Goal: Check status: Check status

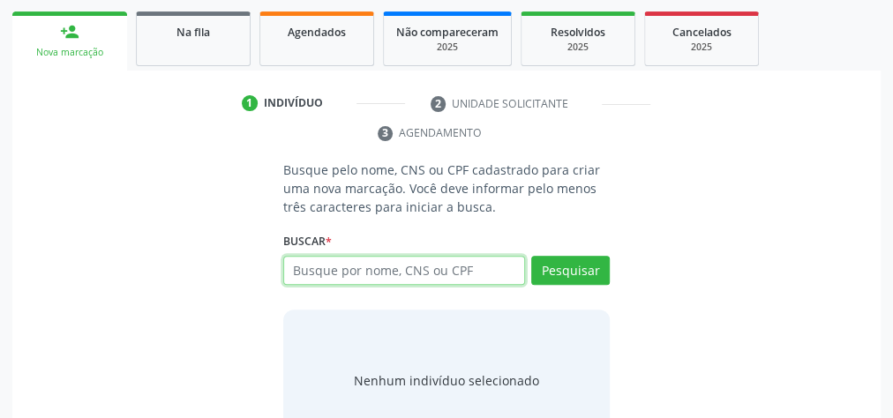
scroll to position [120, 0]
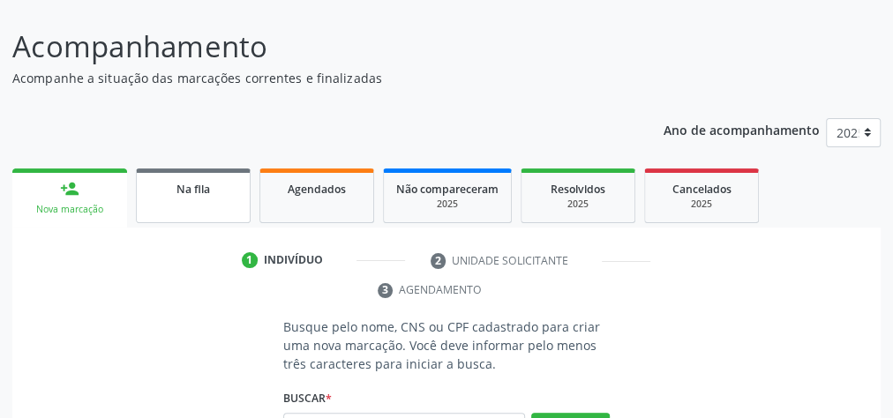
click at [200, 197] on link "Na fila" at bounding box center [193, 195] width 115 height 55
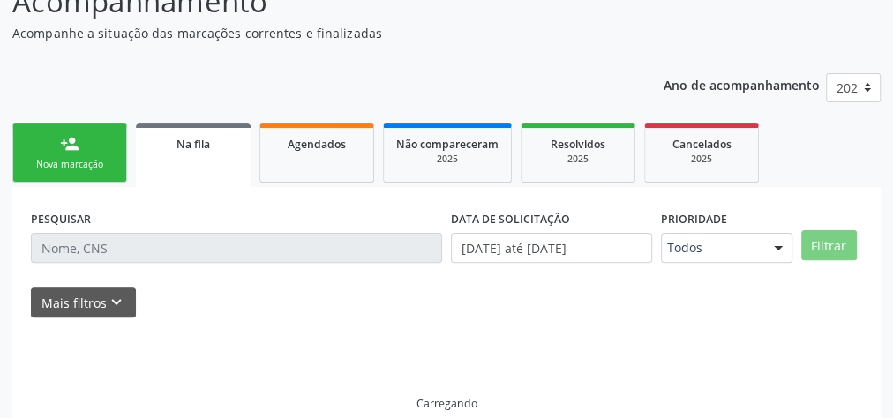
scroll to position [187, 0]
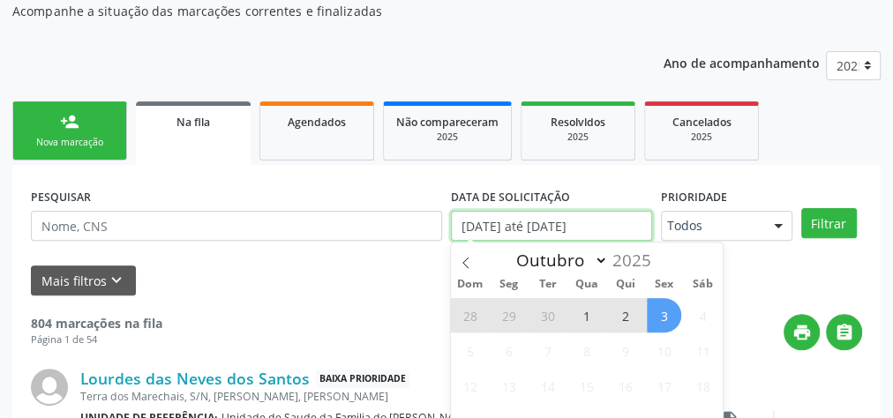
click at [527, 224] on input "[DATE] até [DATE]" at bounding box center [551, 226] width 201 height 30
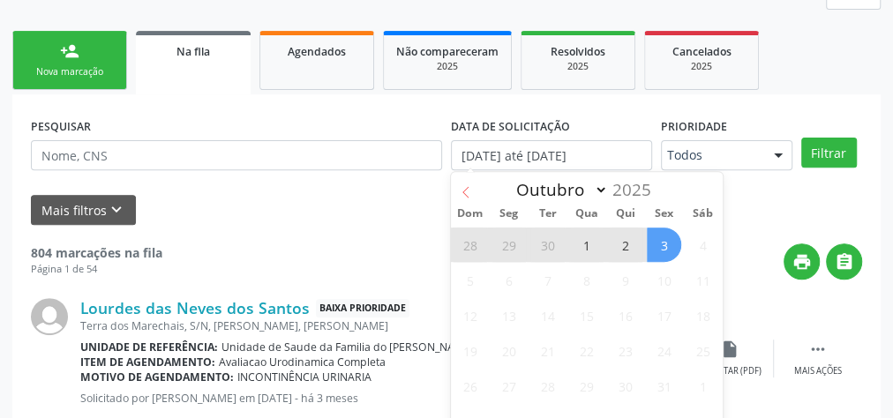
click at [467, 191] on icon at bounding box center [466, 192] width 12 height 12
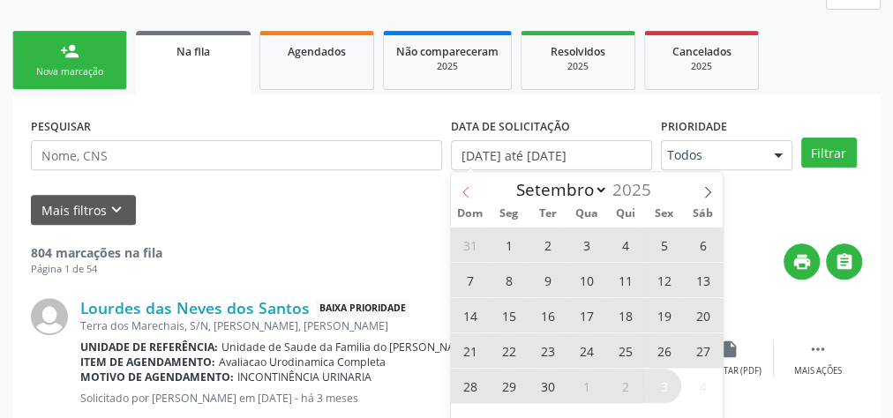
click at [467, 191] on icon at bounding box center [466, 192] width 12 height 12
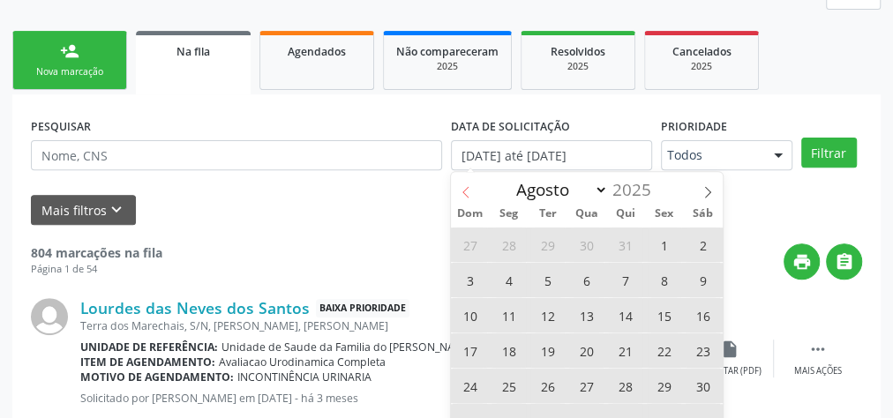
click at [467, 191] on icon at bounding box center [466, 192] width 12 height 12
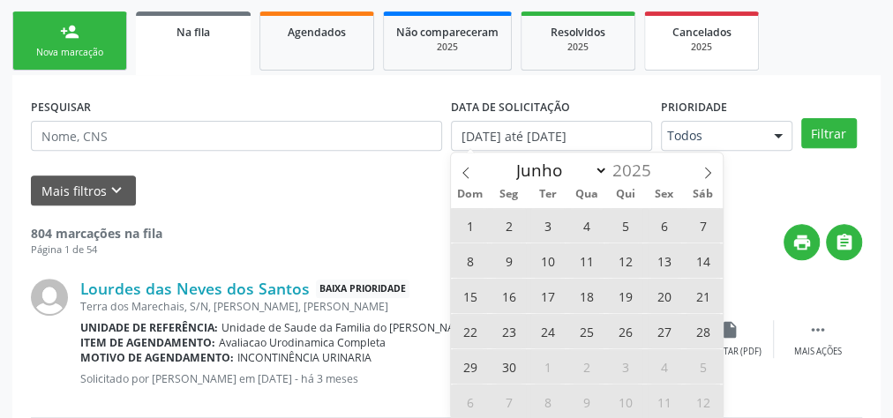
scroll to position [328, 0]
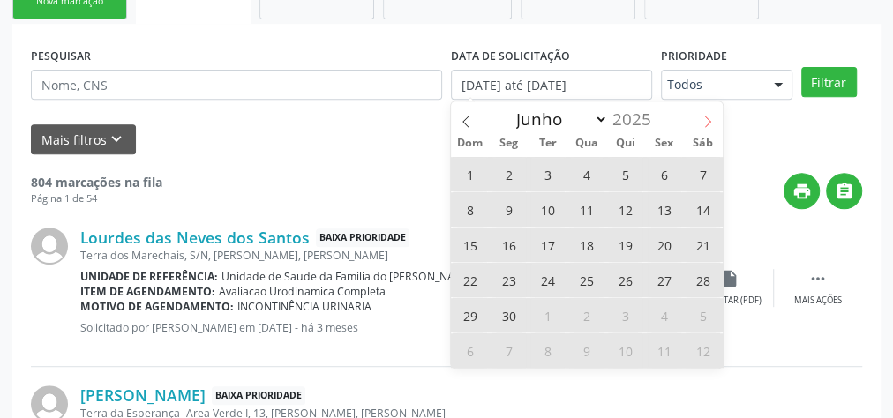
click at [702, 117] on icon at bounding box center [707, 122] width 12 height 12
select select "6"
click at [585, 171] on span "2" at bounding box center [586, 174] width 34 height 34
type input "[DATE]"
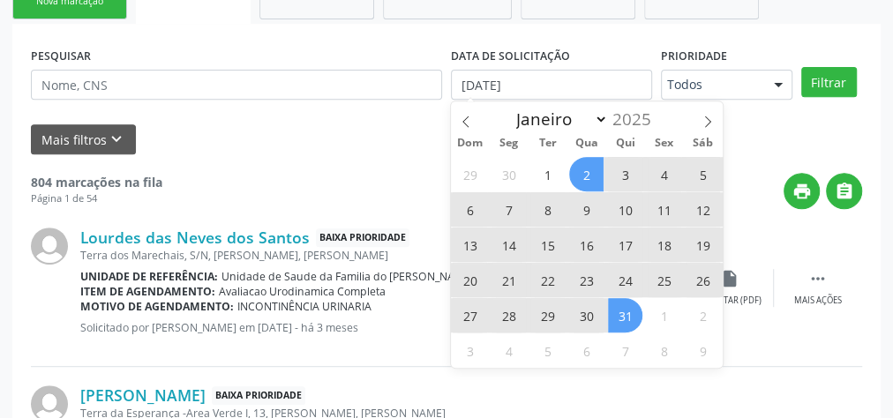
click at [617, 305] on span "31" at bounding box center [625, 315] width 34 height 34
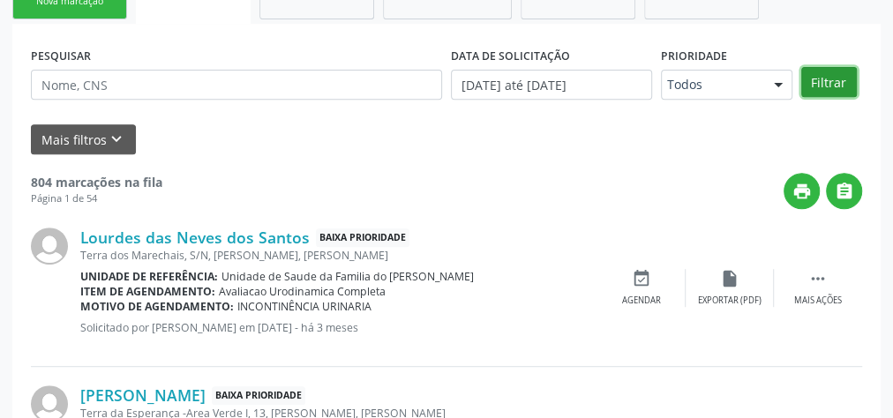
click at [817, 82] on button "Filtrar" at bounding box center [829, 82] width 56 height 30
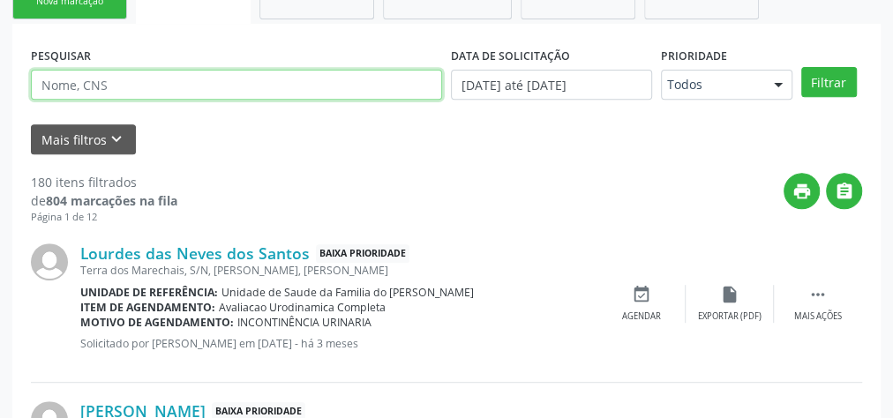
click at [207, 88] on input "text" at bounding box center [236, 85] width 411 height 30
type input "[PERSON_NAME]"
click at [801, 67] on button "Filtrar" at bounding box center [829, 82] width 56 height 30
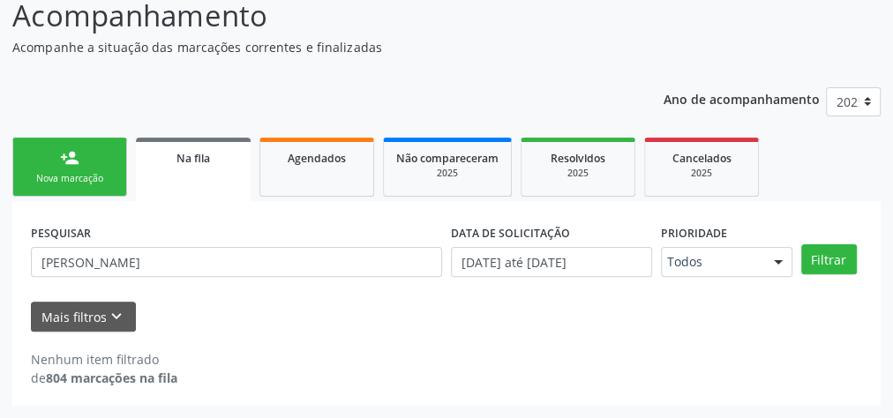
scroll to position [149, 0]
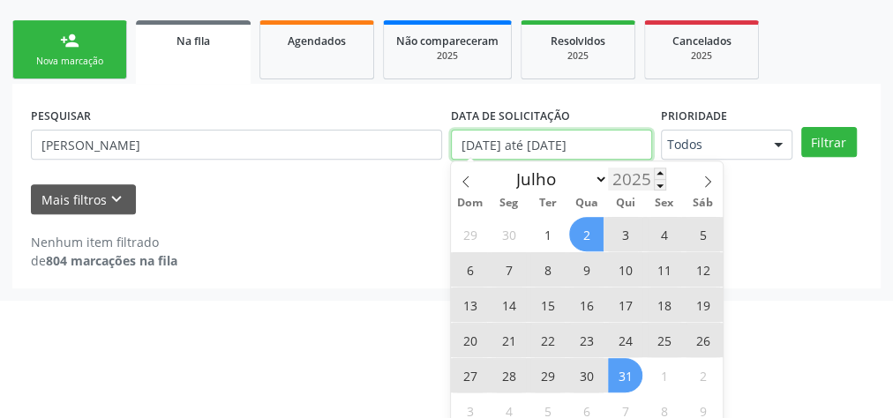
scroll to position [277, 0]
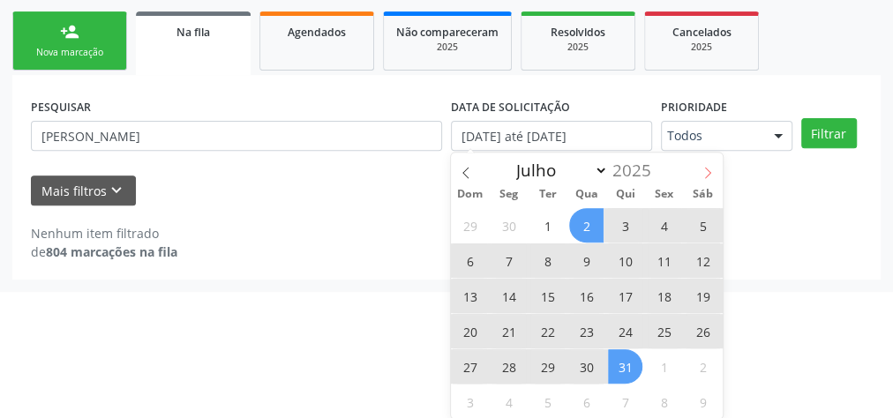
click at [711, 172] on icon at bounding box center [707, 173] width 12 height 12
select select "7"
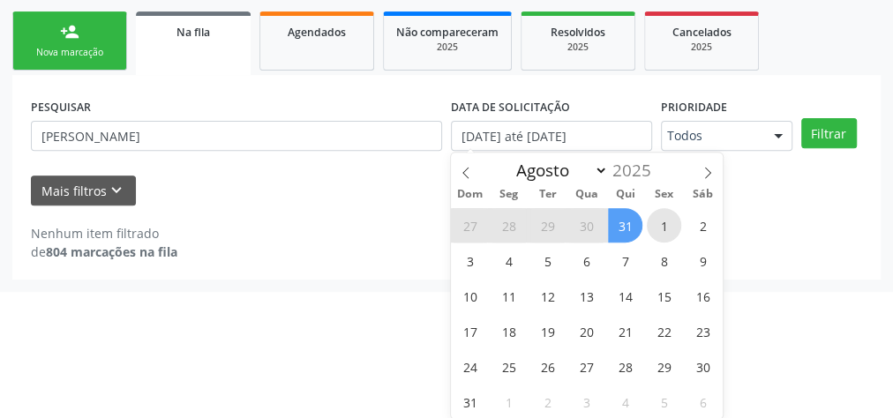
click at [665, 222] on span "1" at bounding box center [663, 225] width 34 height 34
type input "[DATE]"
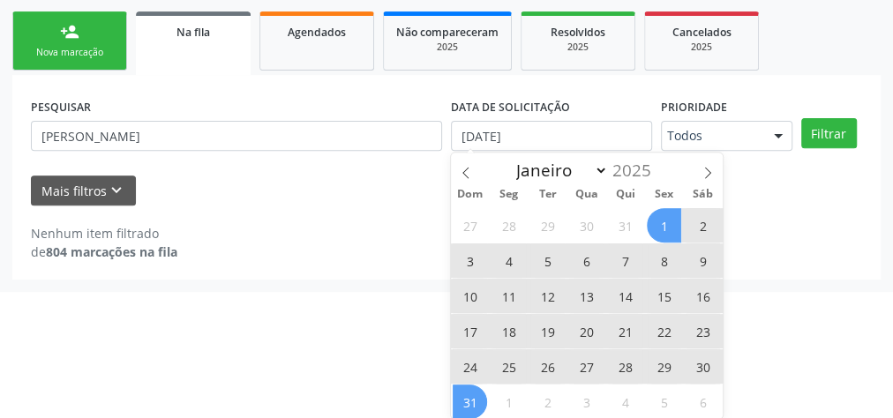
click at [469, 407] on span "31" at bounding box center [469, 402] width 34 height 34
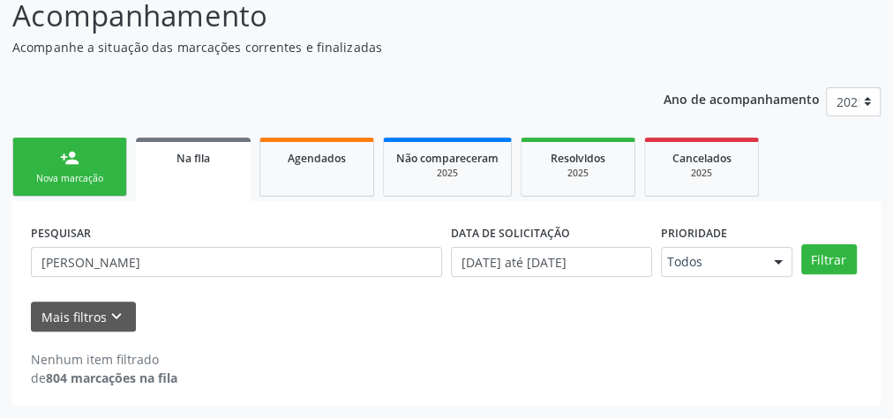
scroll to position [149, 0]
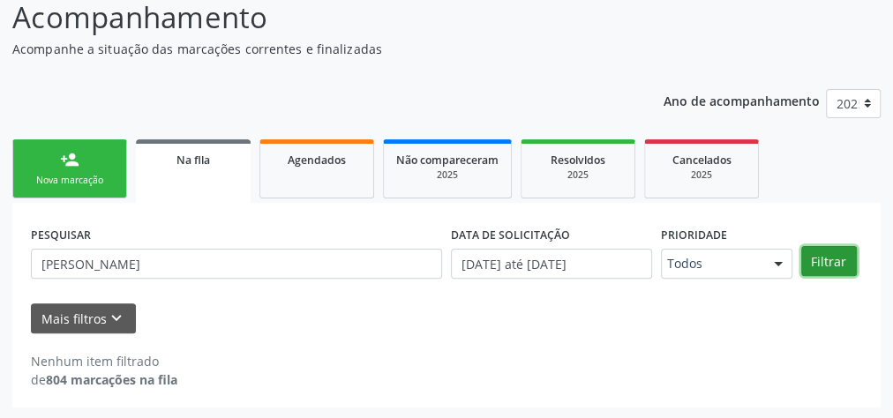
click at [830, 259] on button "Filtrar" at bounding box center [829, 261] width 56 height 30
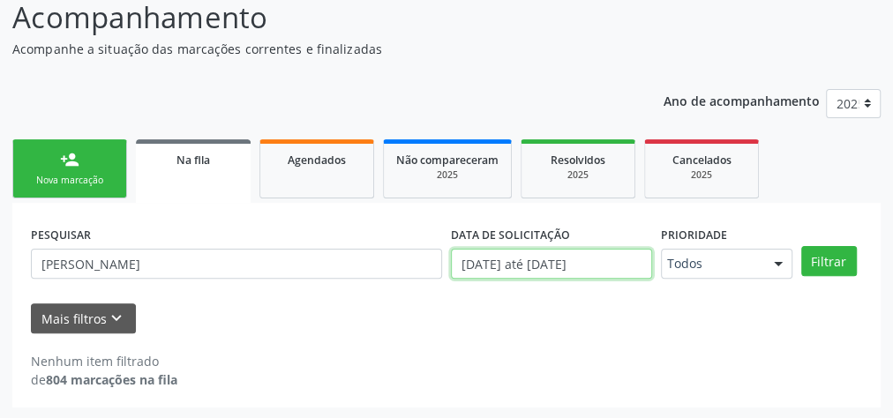
click at [606, 268] on input "[DATE] até [DATE]" at bounding box center [551, 264] width 201 height 30
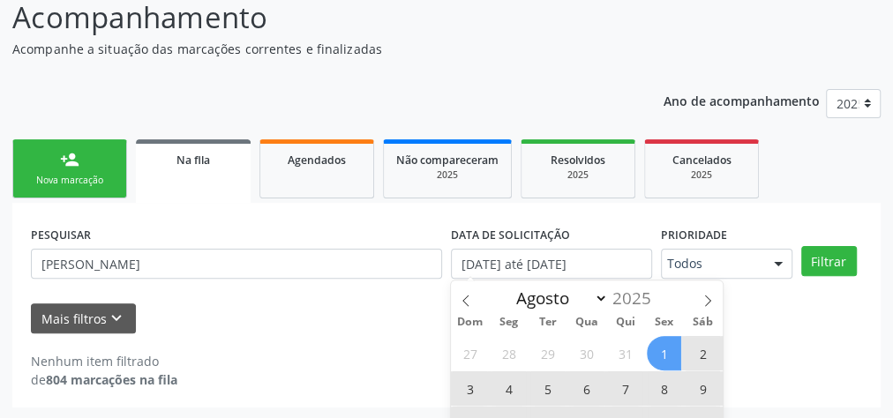
drag, startPoint x: 304, startPoint y: 329, endPoint x: 314, endPoint y: 315, distance: 17.1
click at [305, 330] on div "Mais filtros keyboard_arrow_down" at bounding box center [446, 318] width 840 height 31
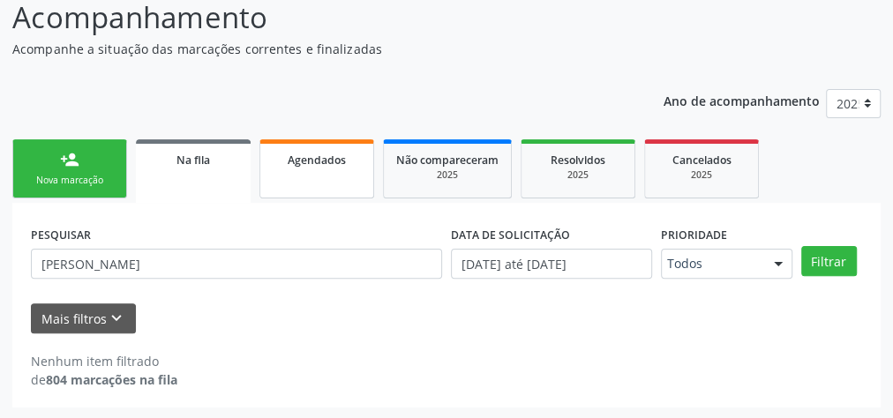
click at [322, 171] on link "Agendados" at bounding box center [316, 168] width 115 height 59
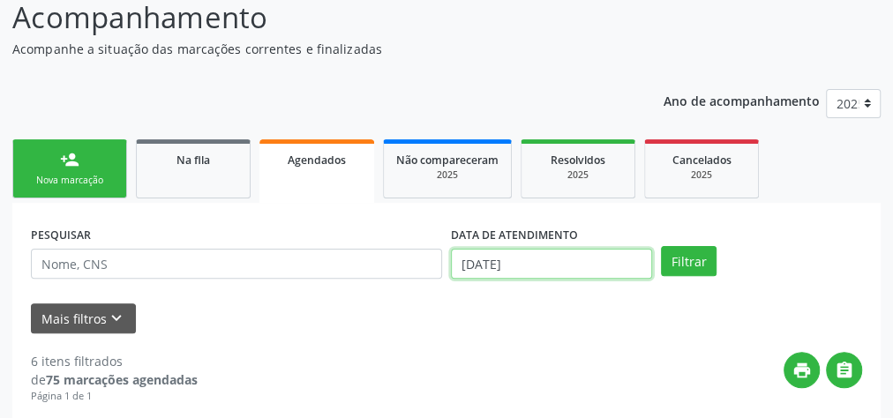
click at [541, 262] on input "[DATE]" at bounding box center [551, 264] width 201 height 30
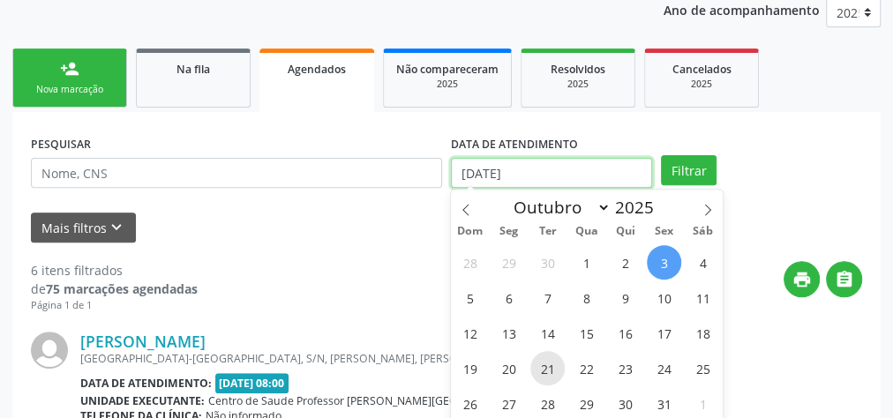
scroll to position [361, 0]
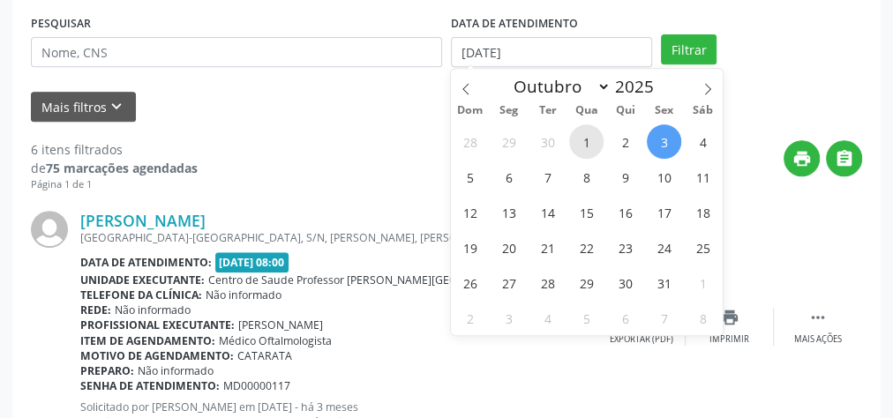
click at [579, 132] on span "1" at bounding box center [586, 141] width 34 height 34
type input "[DATE]"
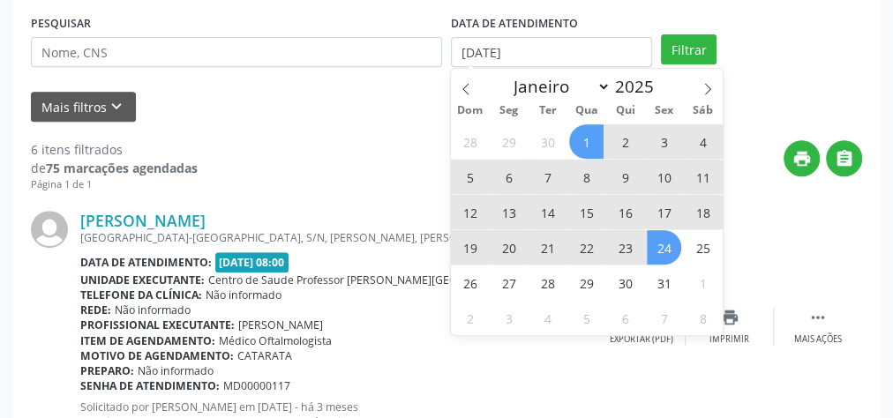
click at [654, 254] on span "24" at bounding box center [663, 247] width 34 height 34
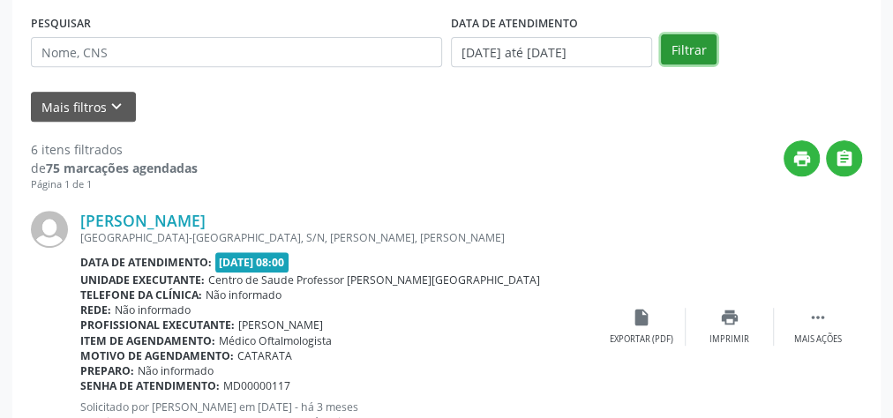
click at [695, 54] on button "Filtrar" at bounding box center [689, 49] width 56 height 30
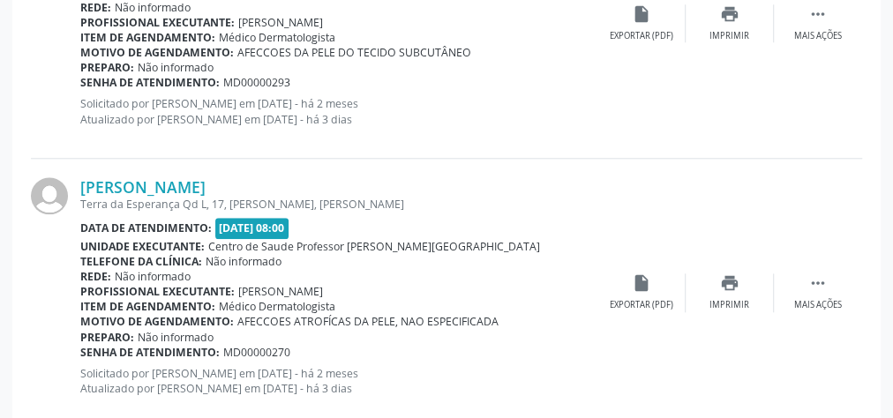
scroll to position [4264, 0]
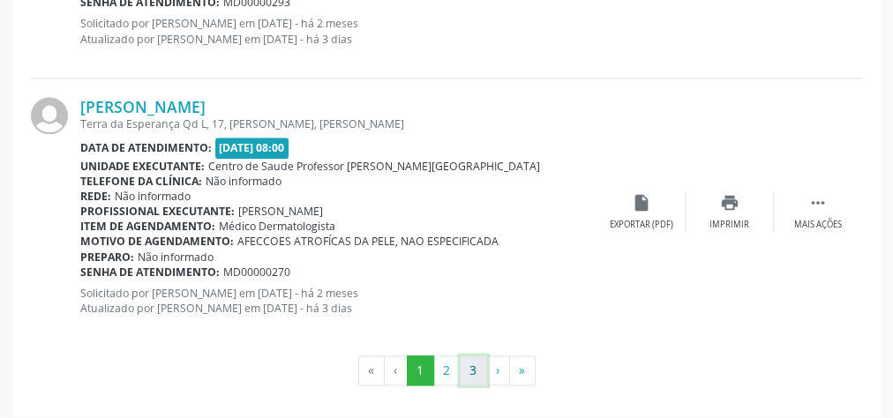
click at [477, 360] on button "3" at bounding box center [473, 370] width 27 height 30
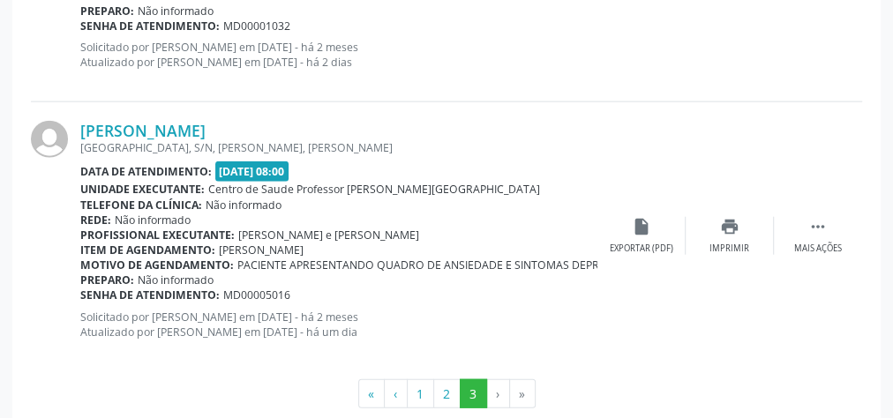
scroll to position [2096, 0]
